Goal: Find contact information: Obtain details needed to contact an individual or organization

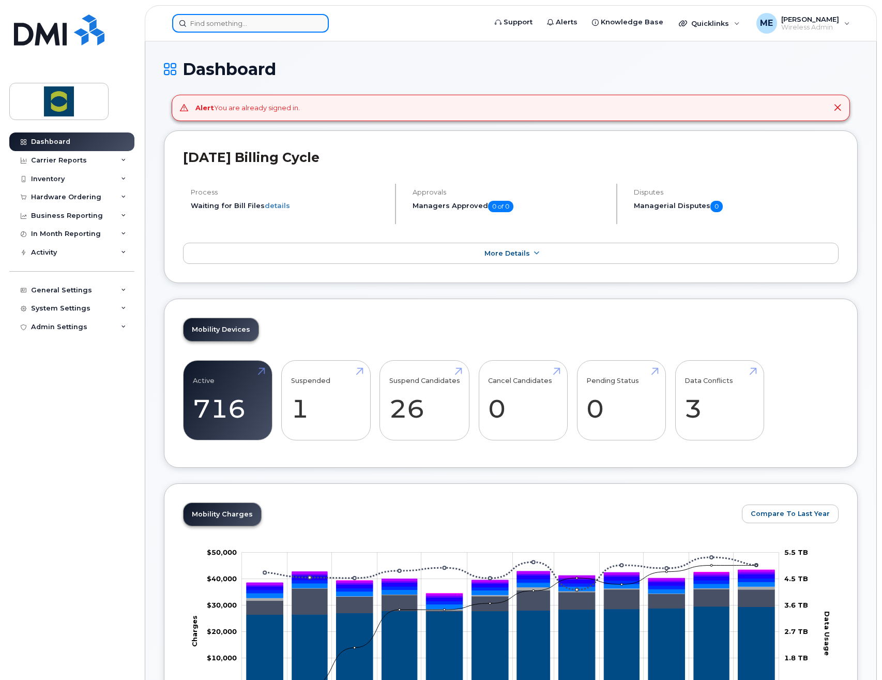
click at [268, 20] on input at bounding box center [250, 23] width 157 height 19
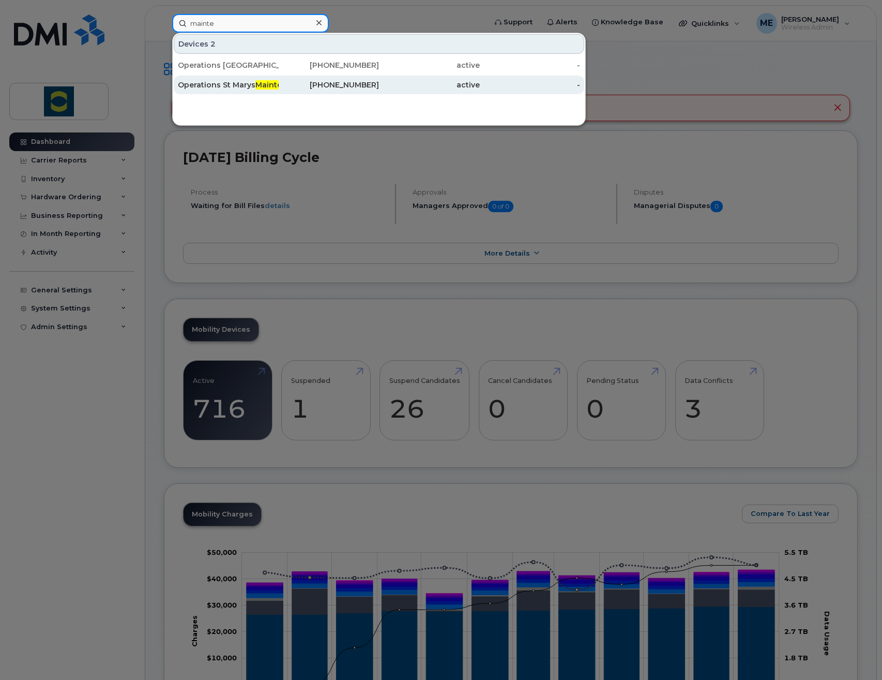
type input "mainte"
click at [209, 85] on div "Operations St Marys Mainte nance" at bounding box center [228, 85] width 101 height 10
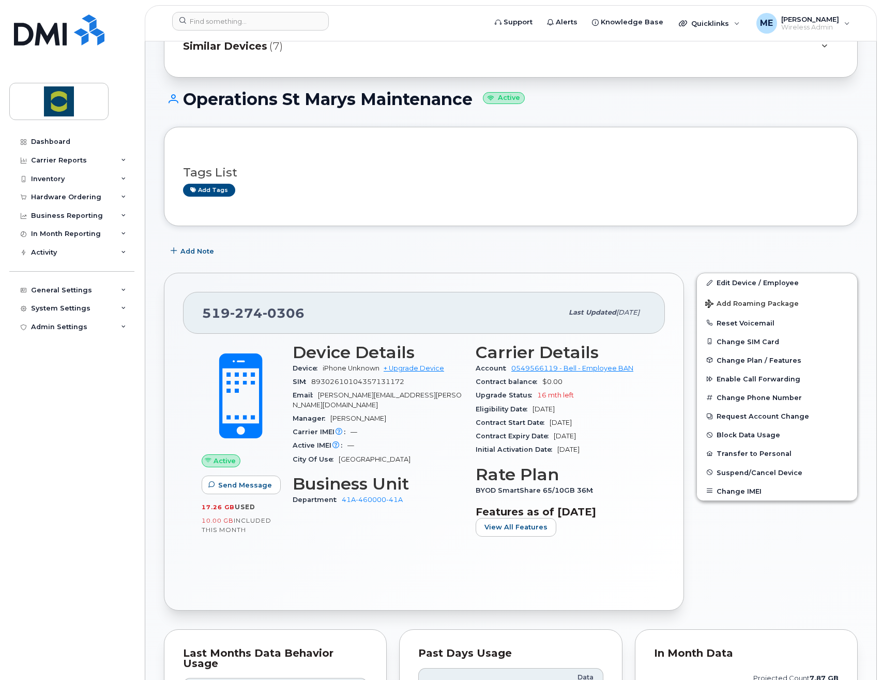
scroll to position [52, 0]
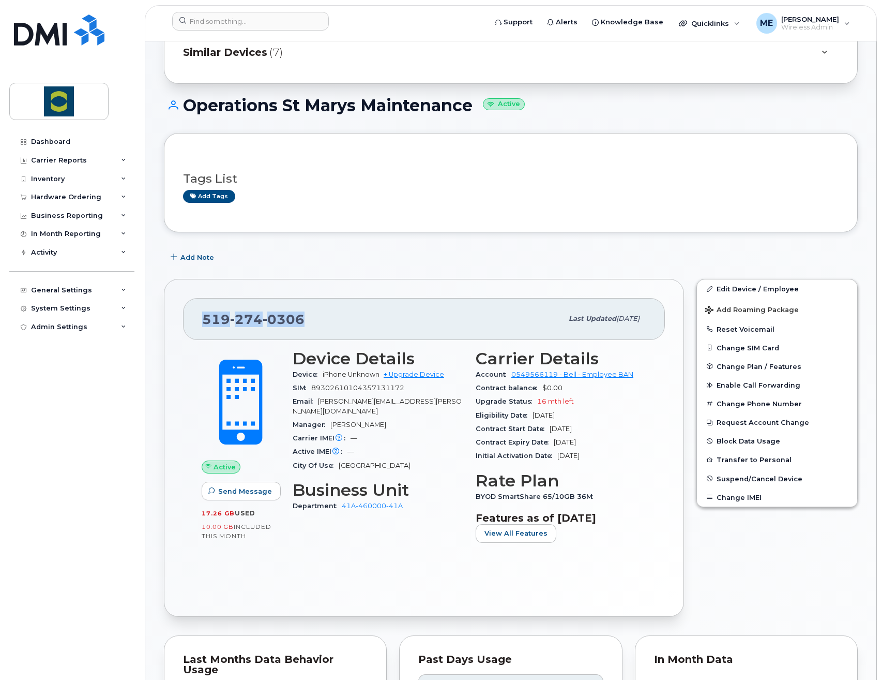
drag, startPoint x: 307, startPoint y: 313, endPoint x: 203, endPoint y: 319, distance: 103.6
click at [203, 319] on div "519 274 0306" at bounding box center [382, 319] width 360 height 22
copy span "519 274 0306"
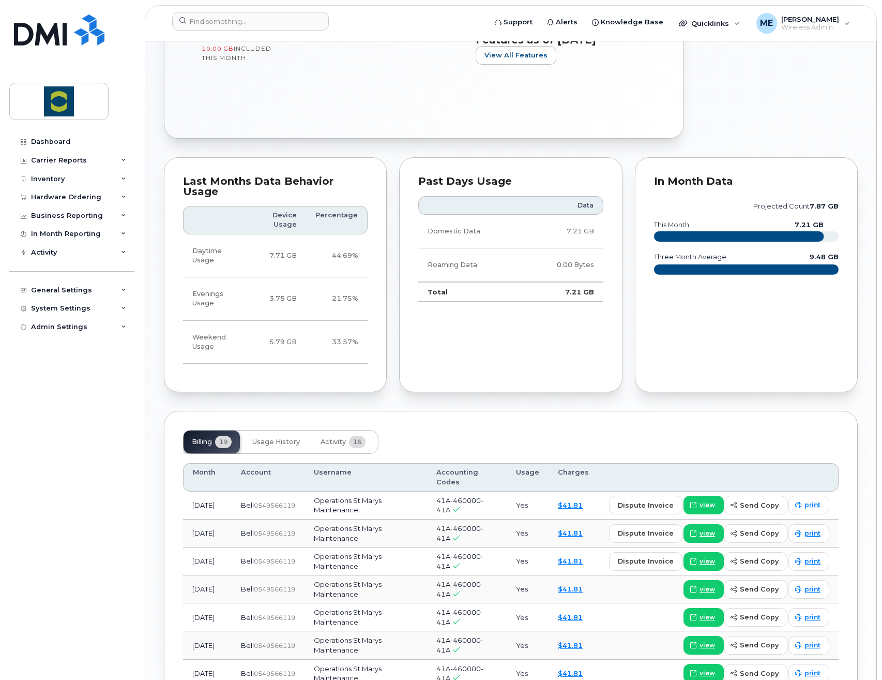
scroll to position [776, 0]
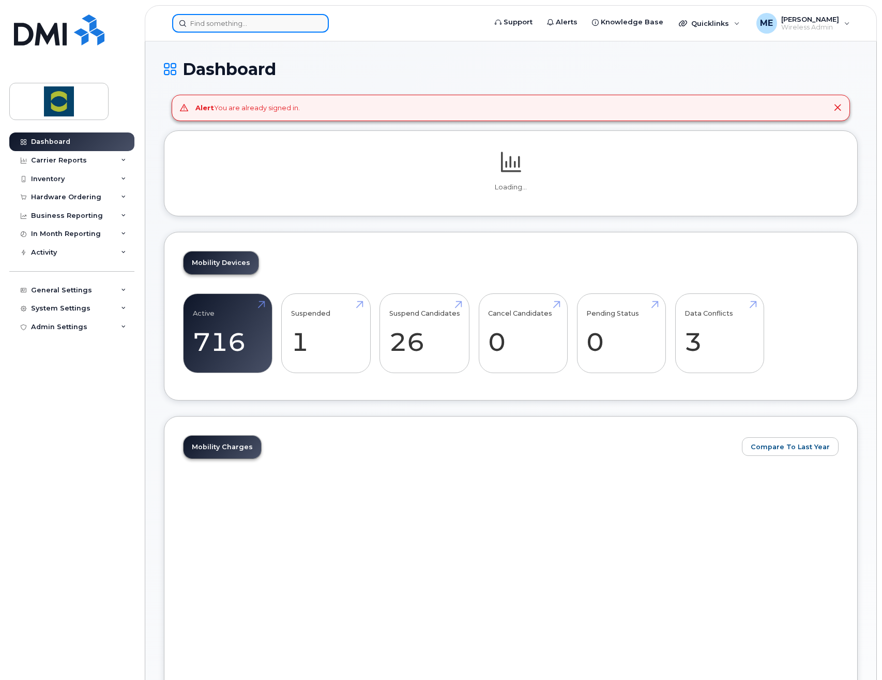
click at [264, 23] on input at bounding box center [250, 23] width 157 height 19
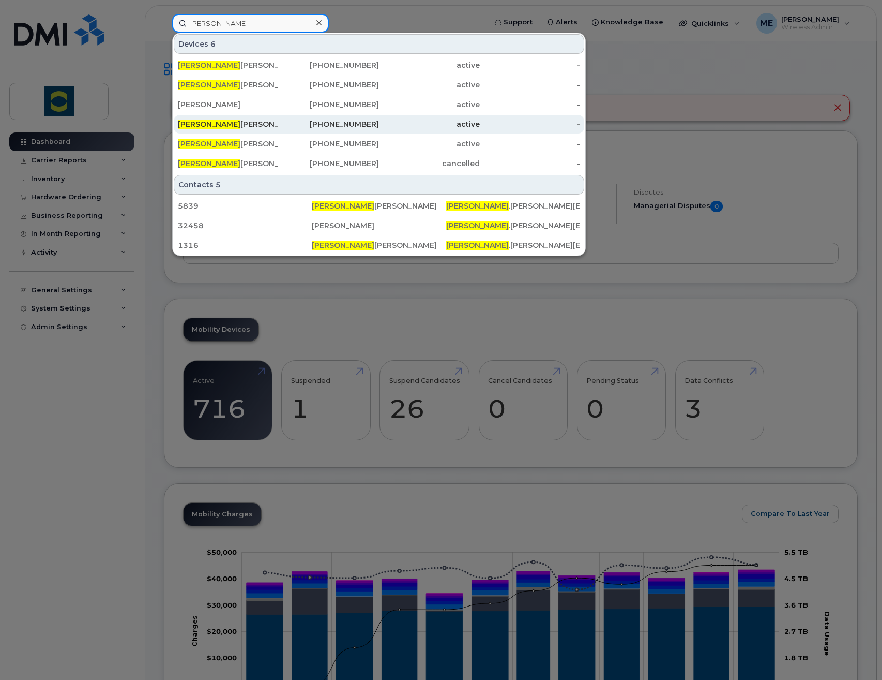
type input "[PERSON_NAME]"
click at [277, 127] on div "[PERSON_NAME]" at bounding box center [228, 124] width 101 height 10
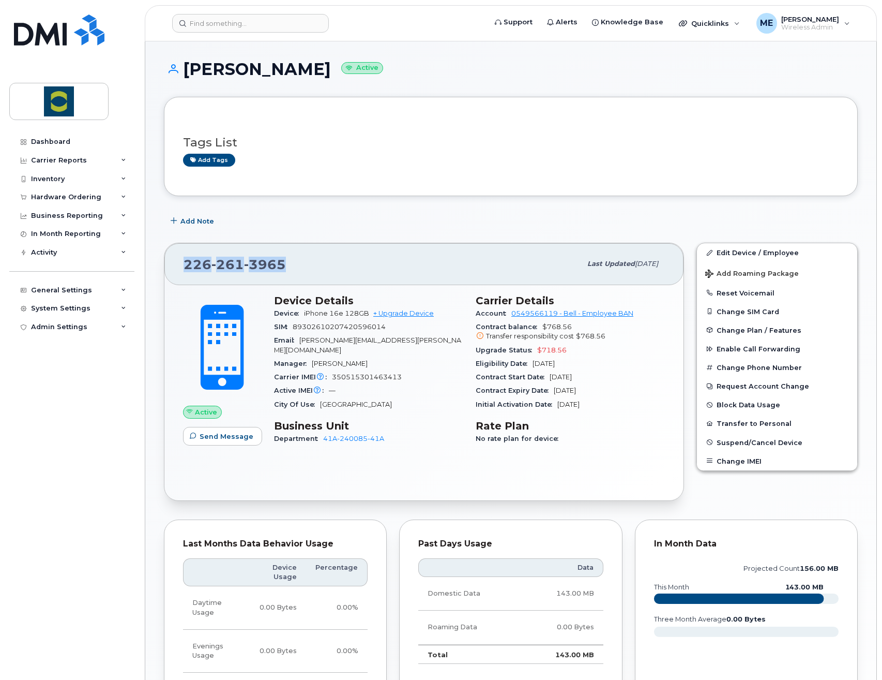
drag, startPoint x: 299, startPoint y: 257, endPoint x: 154, endPoint y: 256, distance: 145.3
click at [154, 256] on div "Valerie O'sullivan Active Tags List Add tags Add Note 226 261 3965 Last updated…" at bounding box center [510, 508] width 731 height 935
copy span "226 261 3965"
